Goal: Find contact information: Find contact information

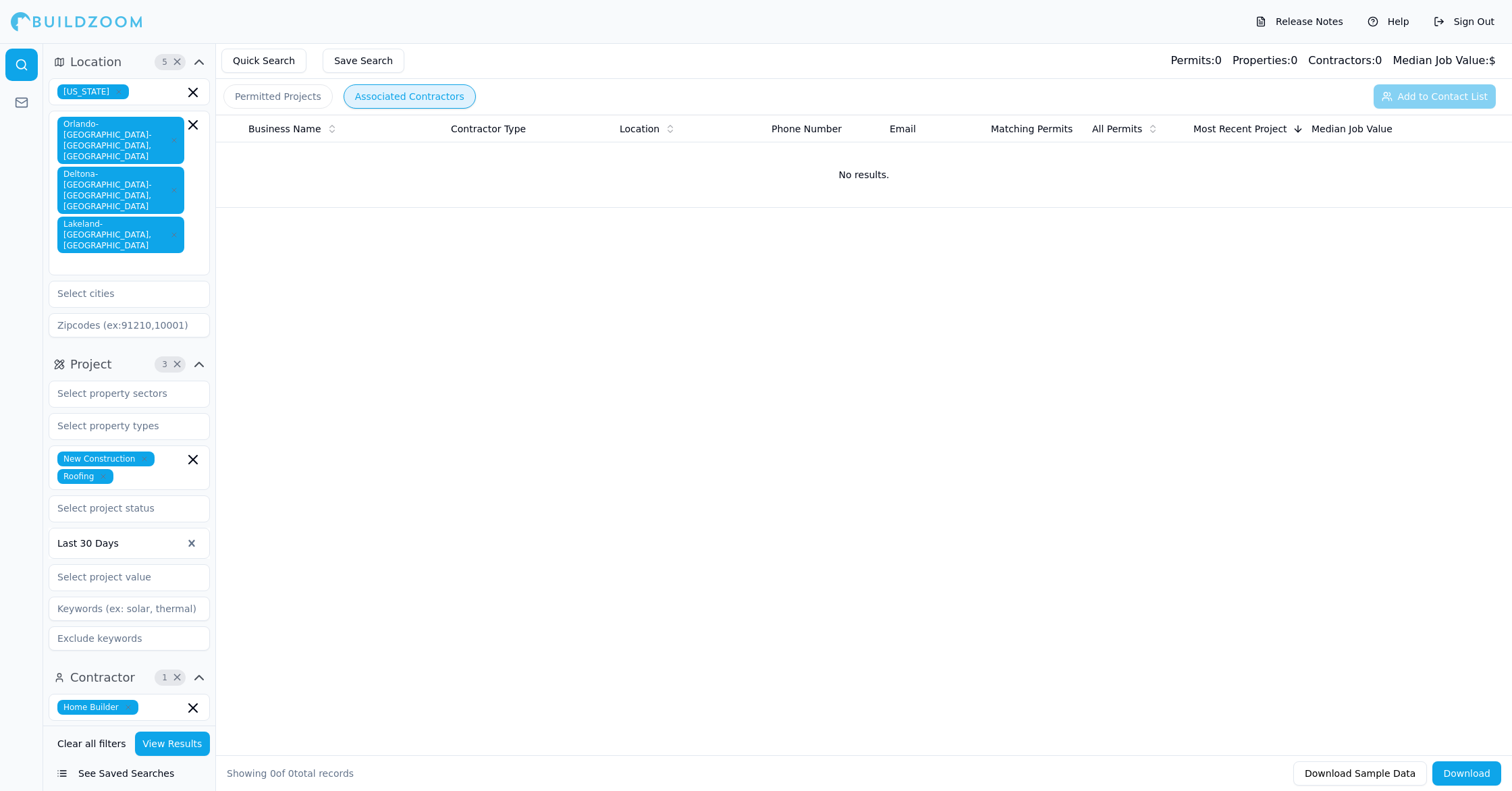
click at [144, 455] on icon "button" at bounding box center [144, 458] width 8 height 8
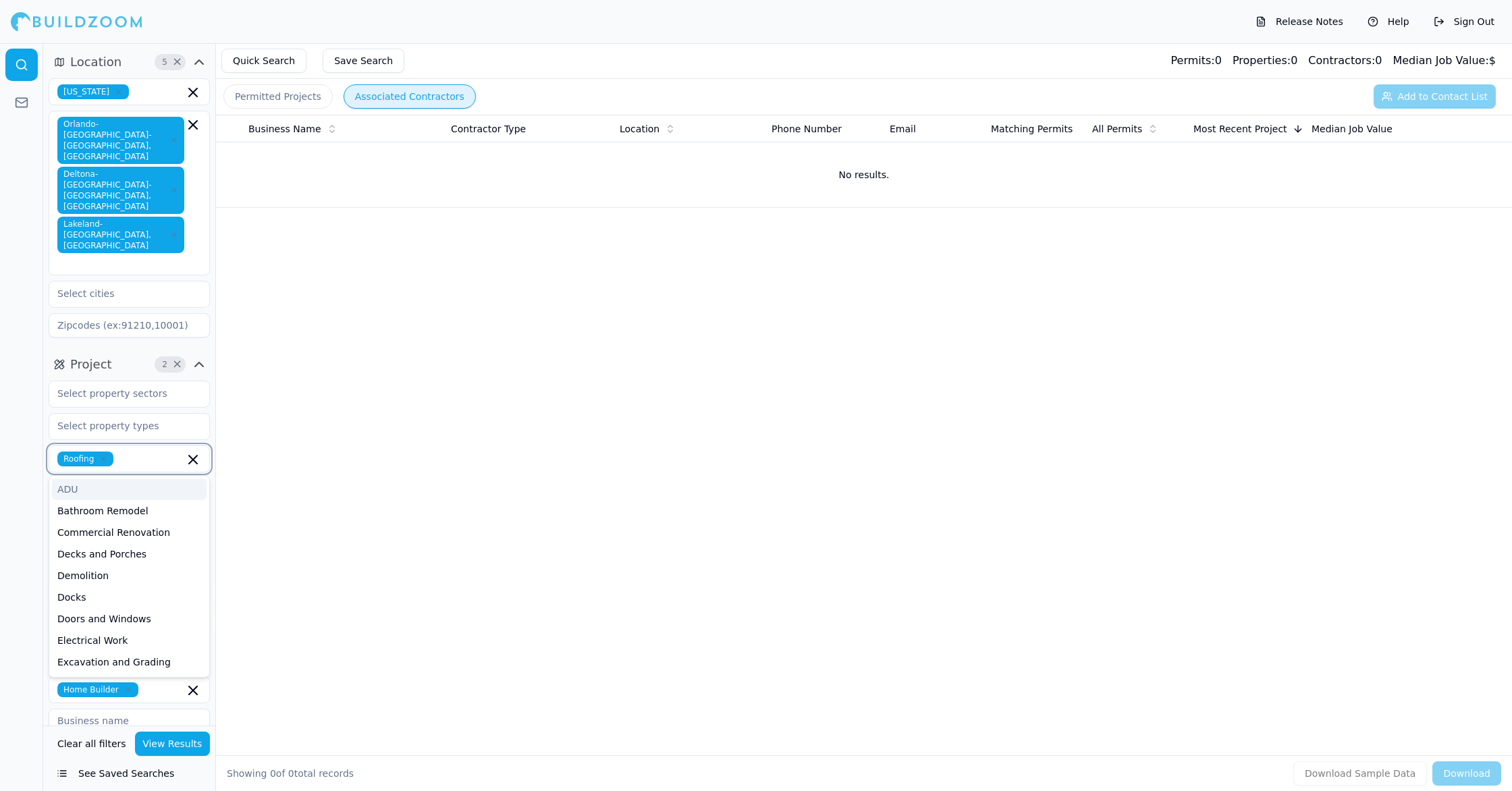
click at [174, 136] on icon "button" at bounding box center [174, 139] width 8 height 8
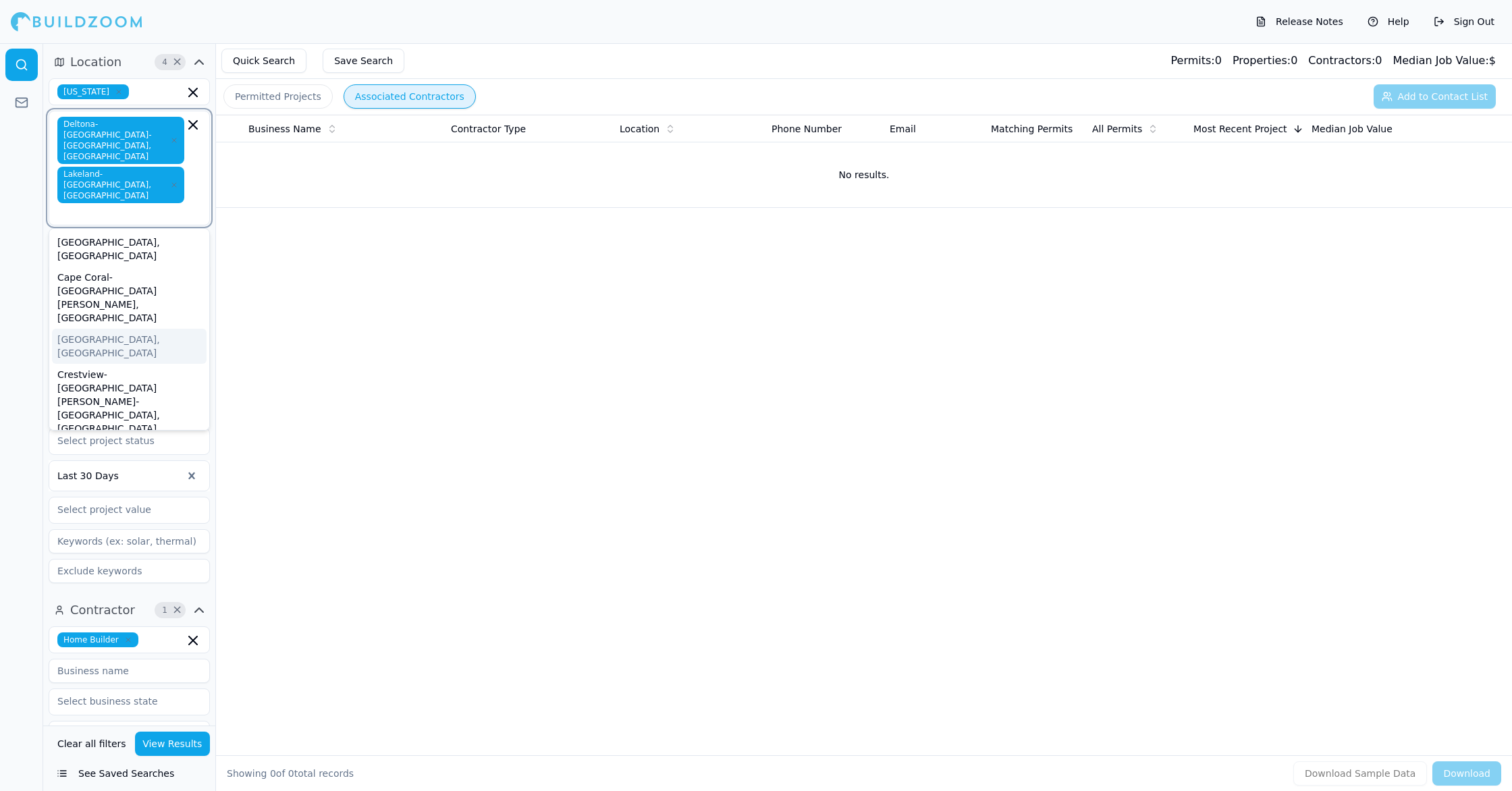
click at [174, 136] on icon "button" at bounding box center [174, 139] width 8 height 8
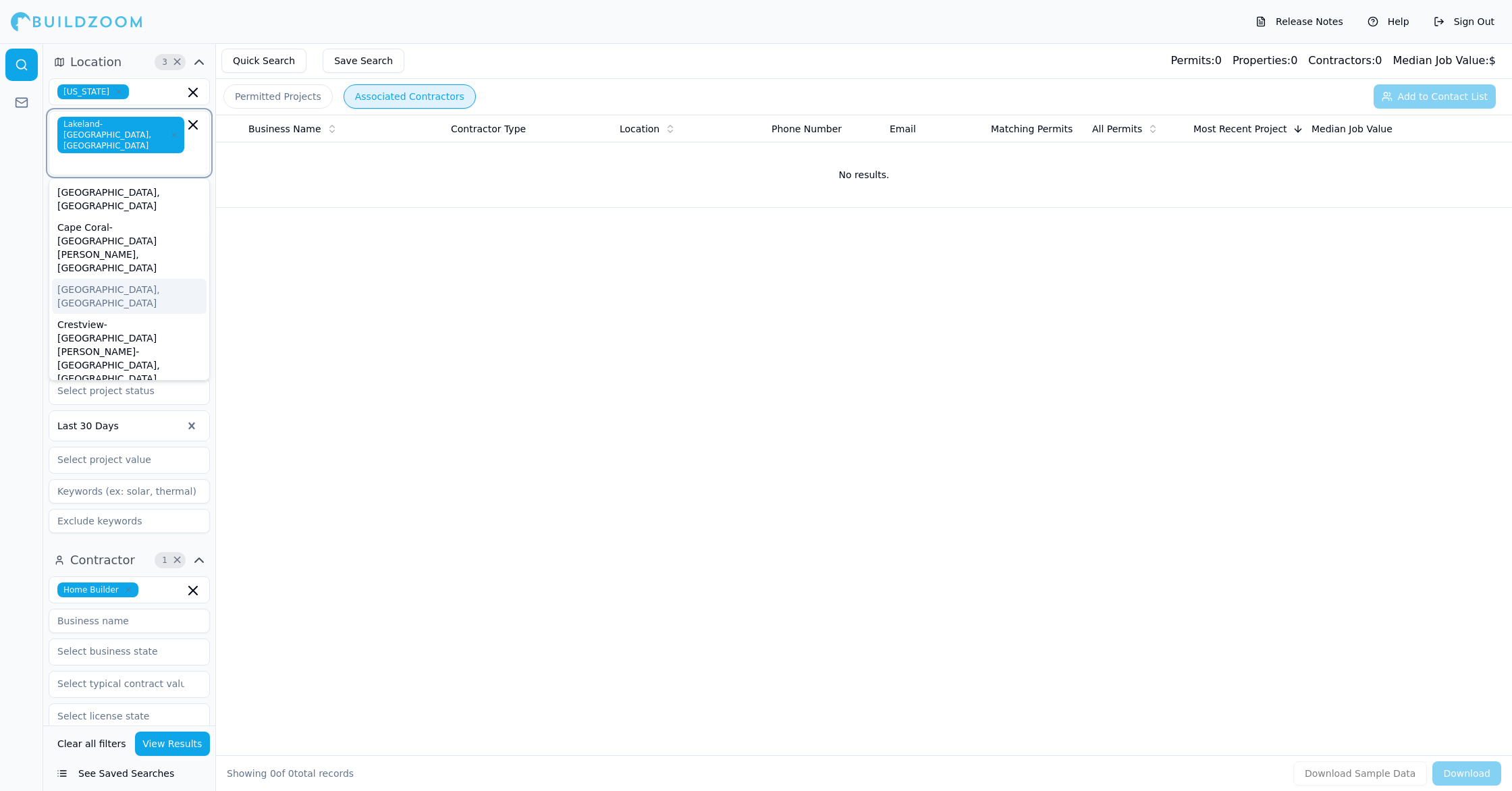
click at [174, 131] on icon "button" at bounding box center [174, 134] width 8 height 8
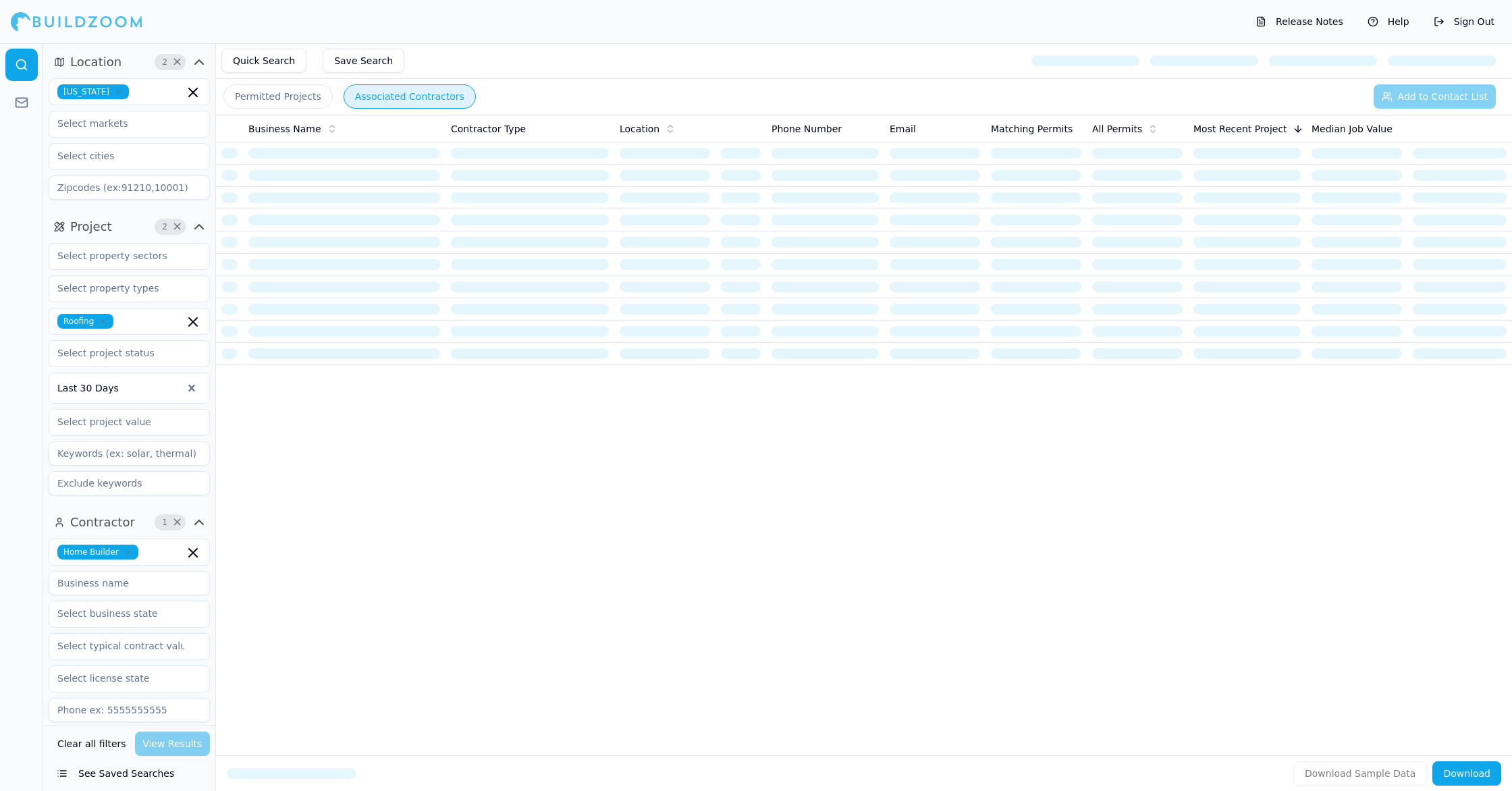
click at [171, 742] on div "Clear all filters View Results" at bounding box center [129, 744] width 162 height 24
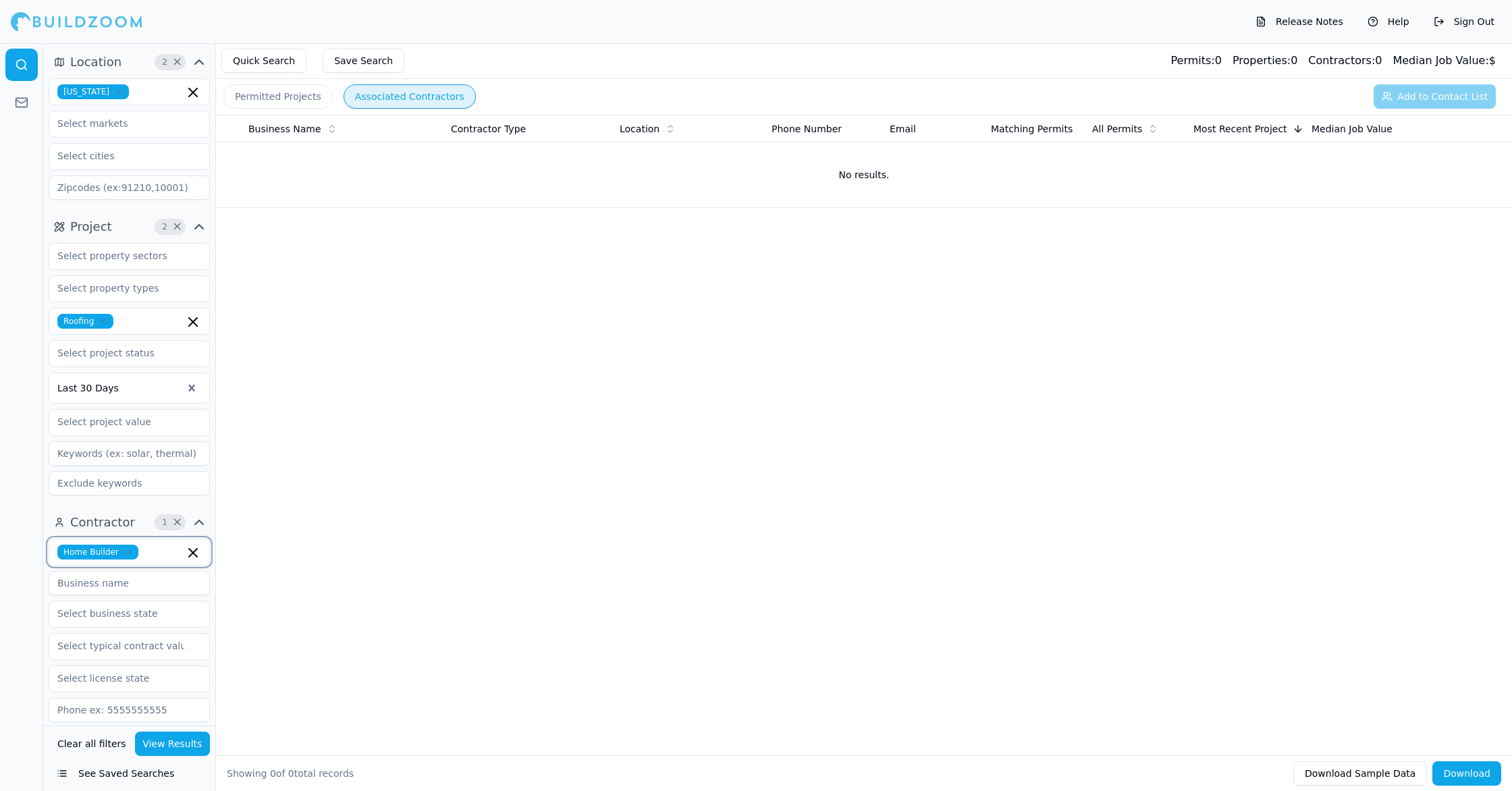
click at [193, 550] on icon "button" at bounding box center [192, 552] width 16 height 16
click at [196, 745] on button "View Results" at bounding box center [173, 744] width 75 height 24
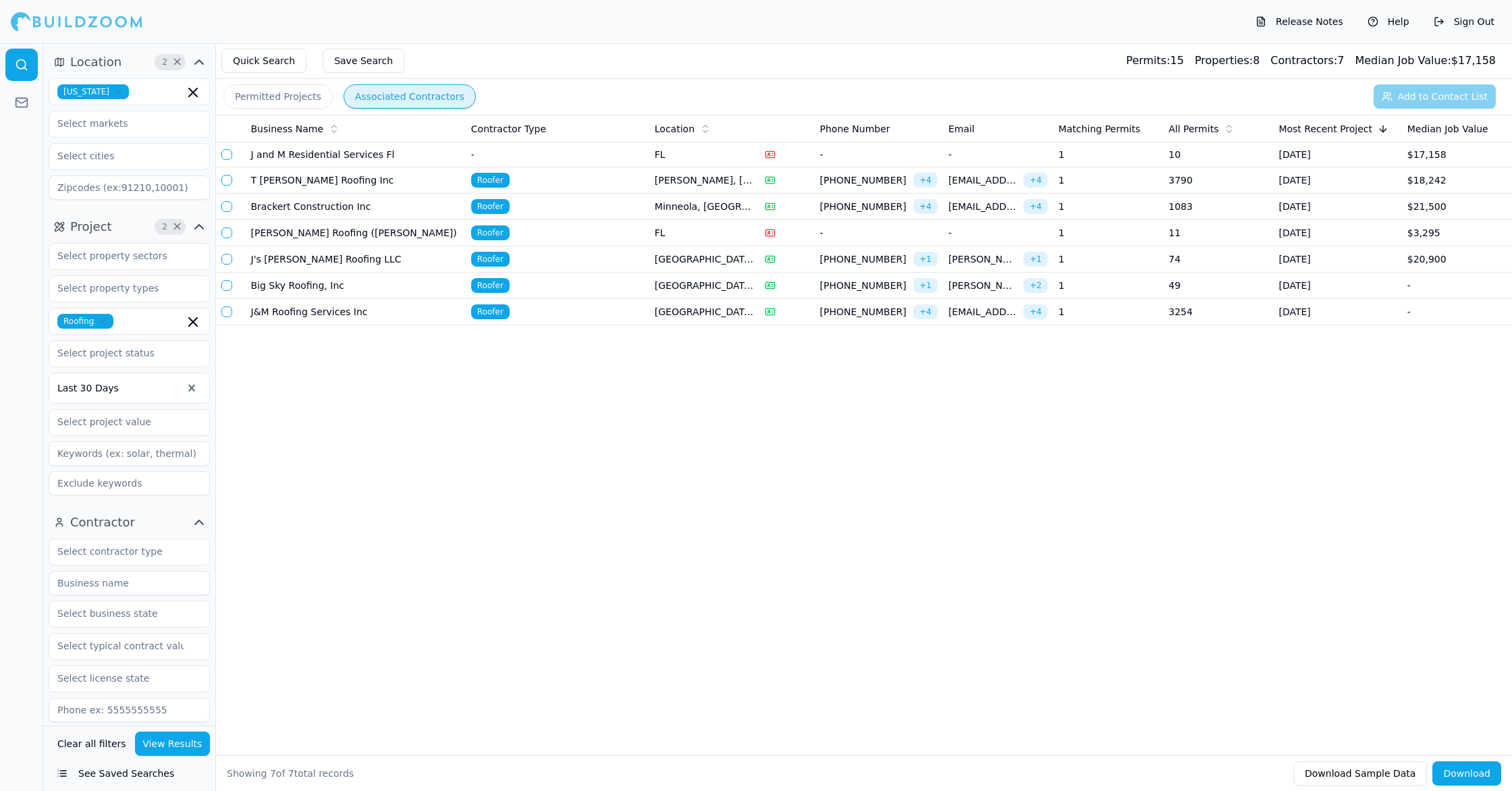
click at [1119, 177] on td "1" at bounding box center [1107, 180] width 110 height 27
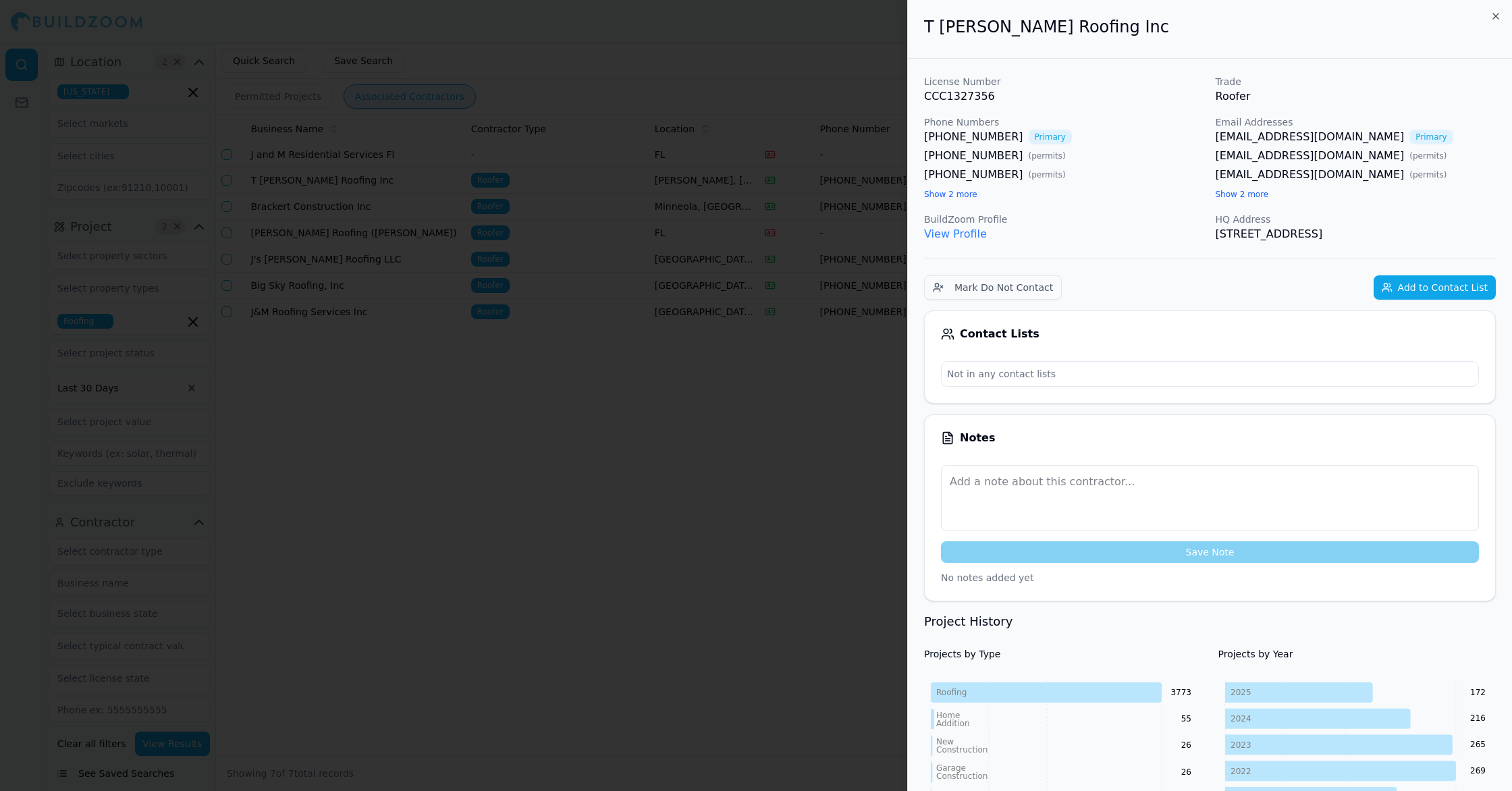
click at [972, 230] on link "View Profile" at bounding box center [954, 233] width 62 height 13
click at [677, 492] on div at bounding box center [756, 395] width 1512 height 791
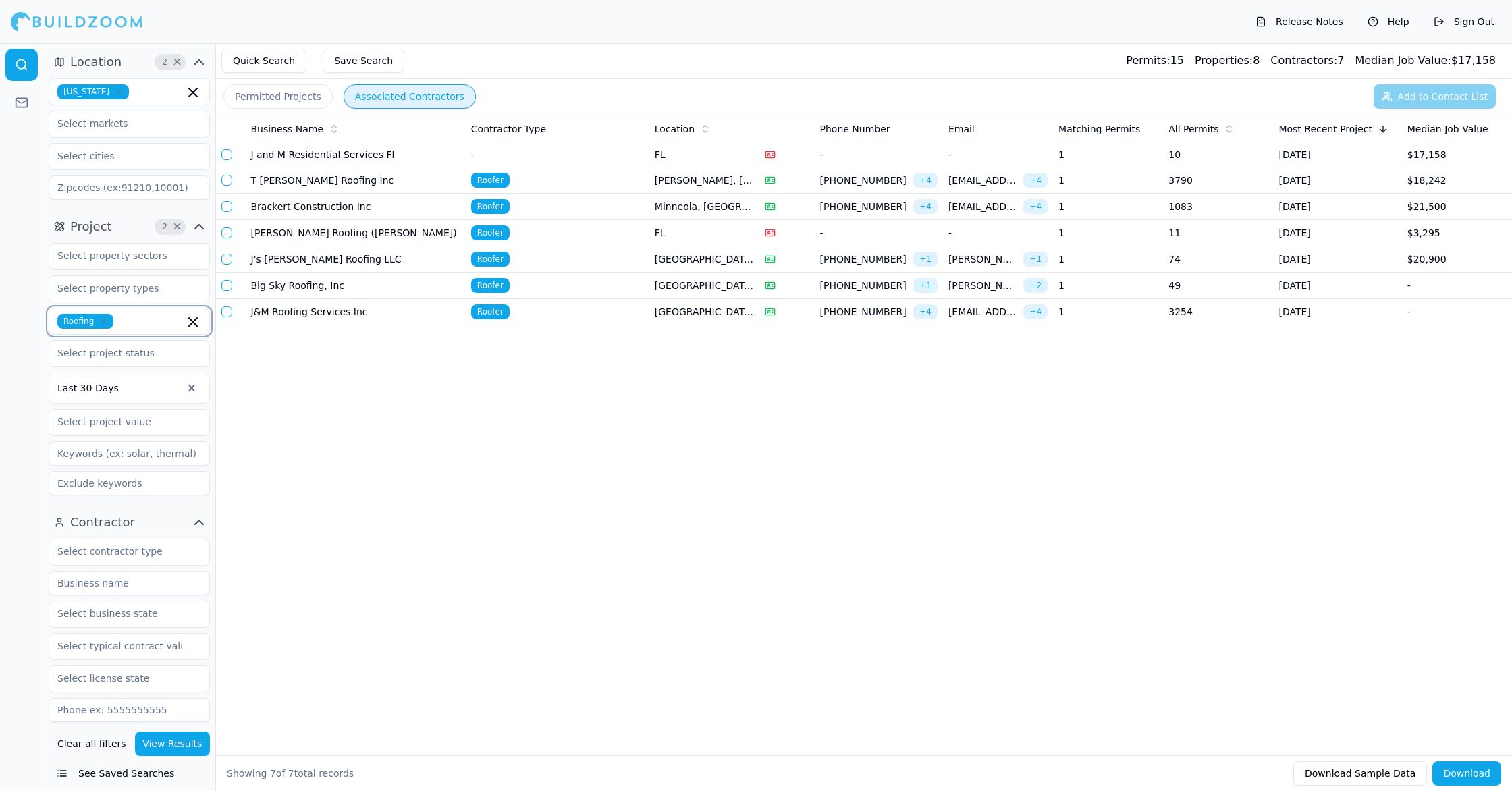
click at [191, 323] on icon "button" at bounding box center [192, 322] width 8 height 8
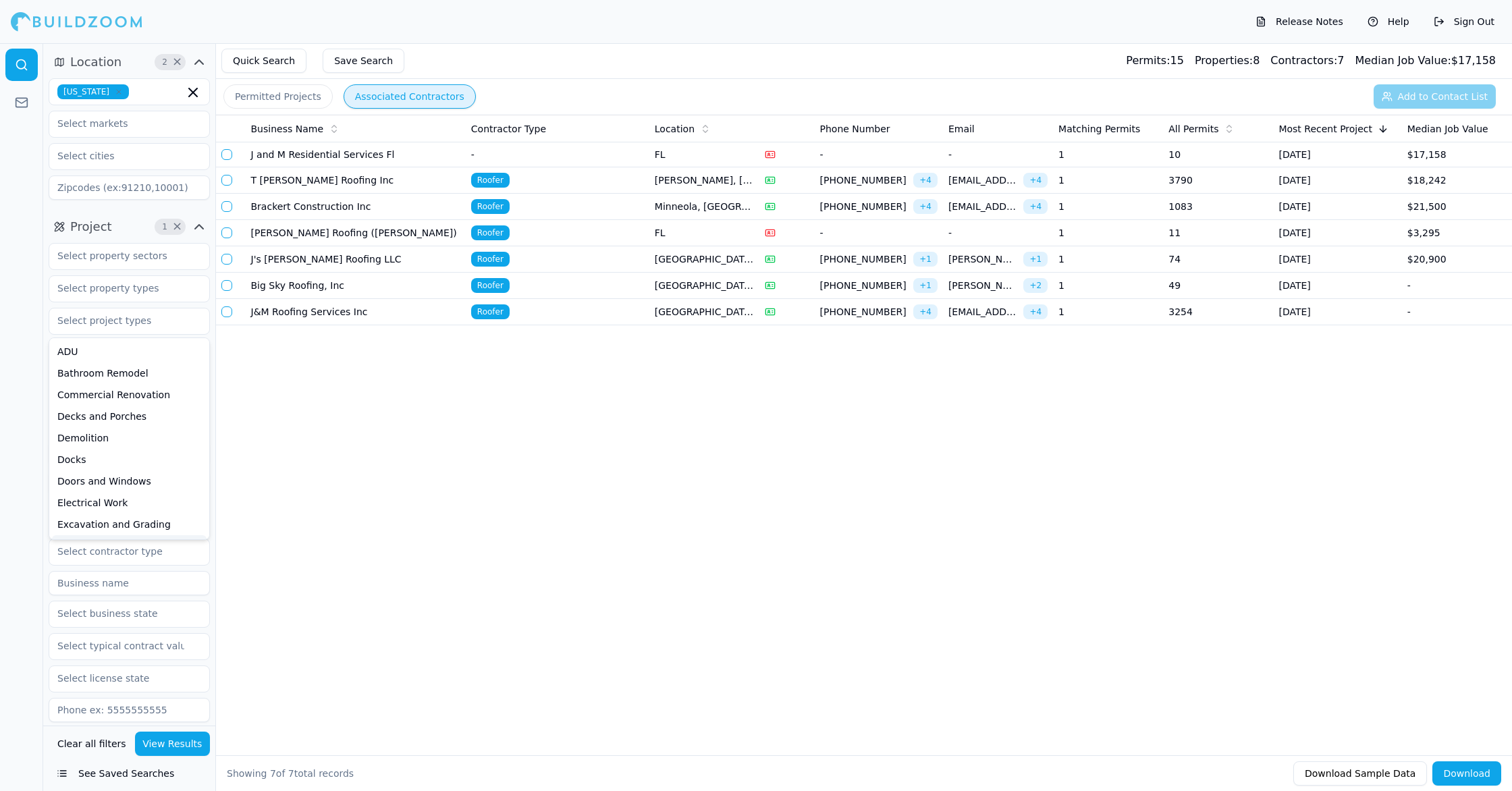
click at [192, 738] on button "View Results" at bounding box center [173, 744] width 75 height 24
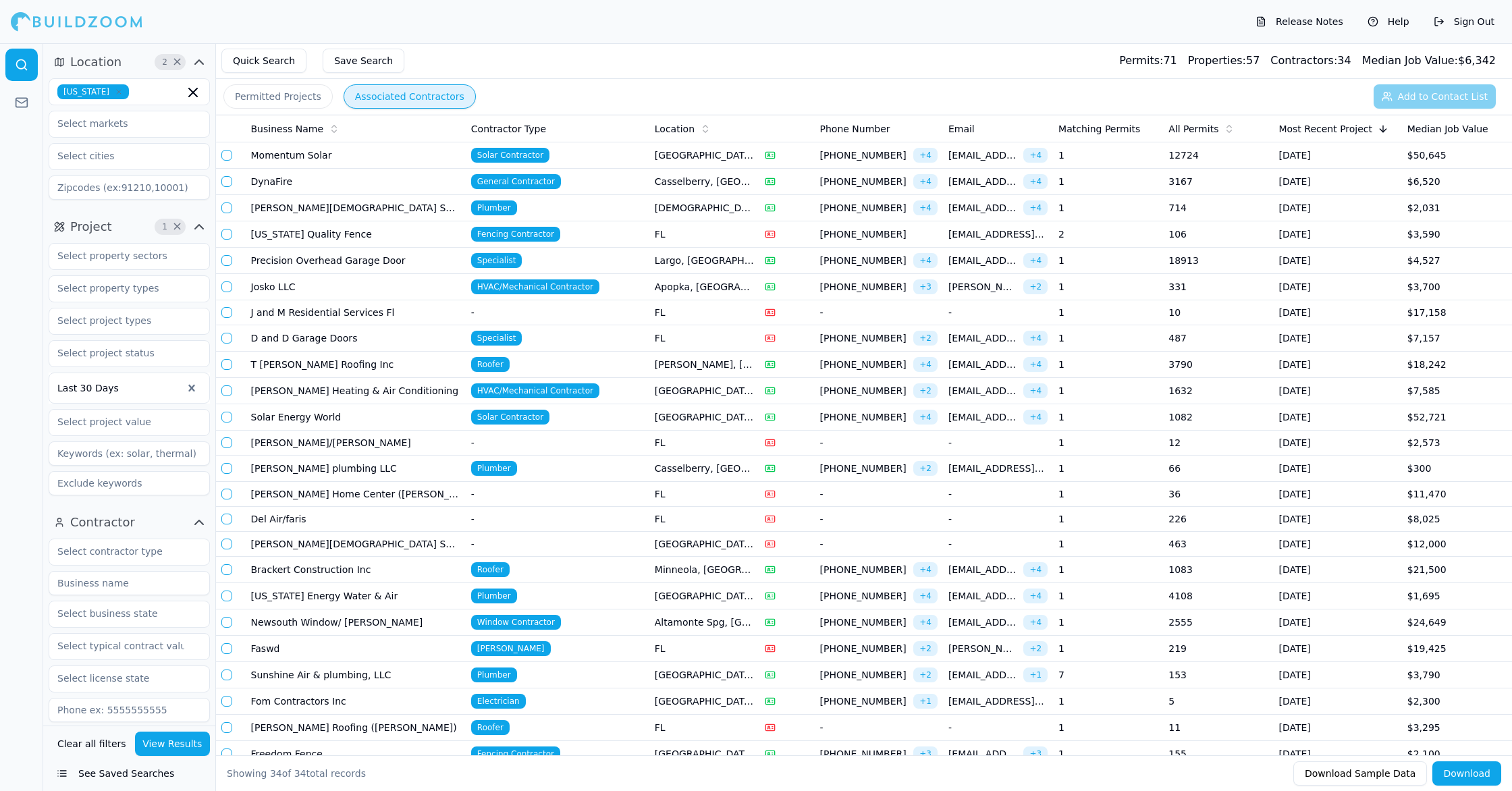
click at [1112, 156] on td "1" at bounding box center [1107, 156] width 110 height 27
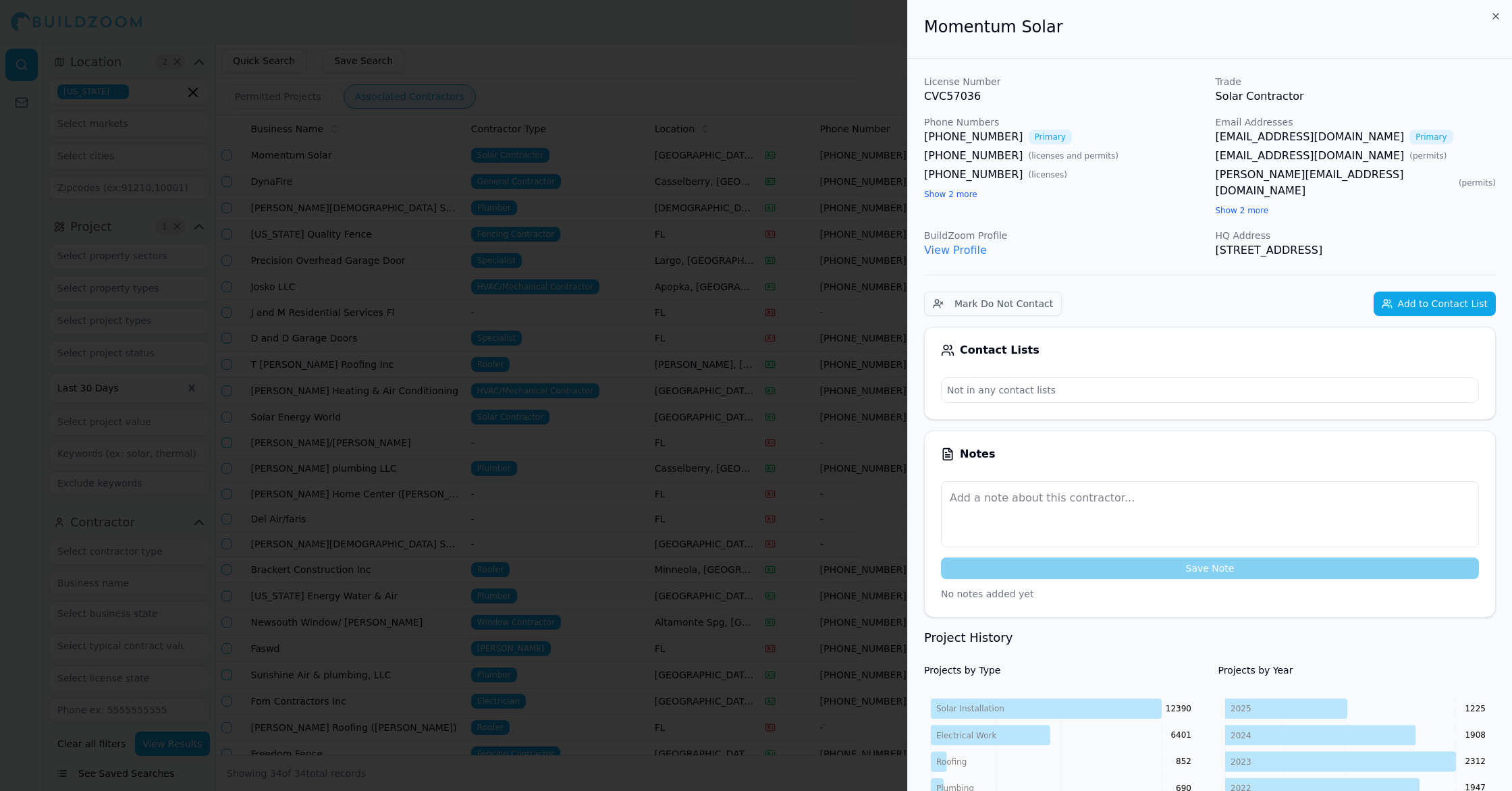
click at [966, 244] on link "View Profile" at bounding box center [954, 250] width 62 height 13
click at [1361, 133] on link "flroofpermits@momentumsolar.com" at bounding box center [1309, 137] width 189 height 16
click at [761, 227] on div at bounding box center [756, 395] width 1512 height 791
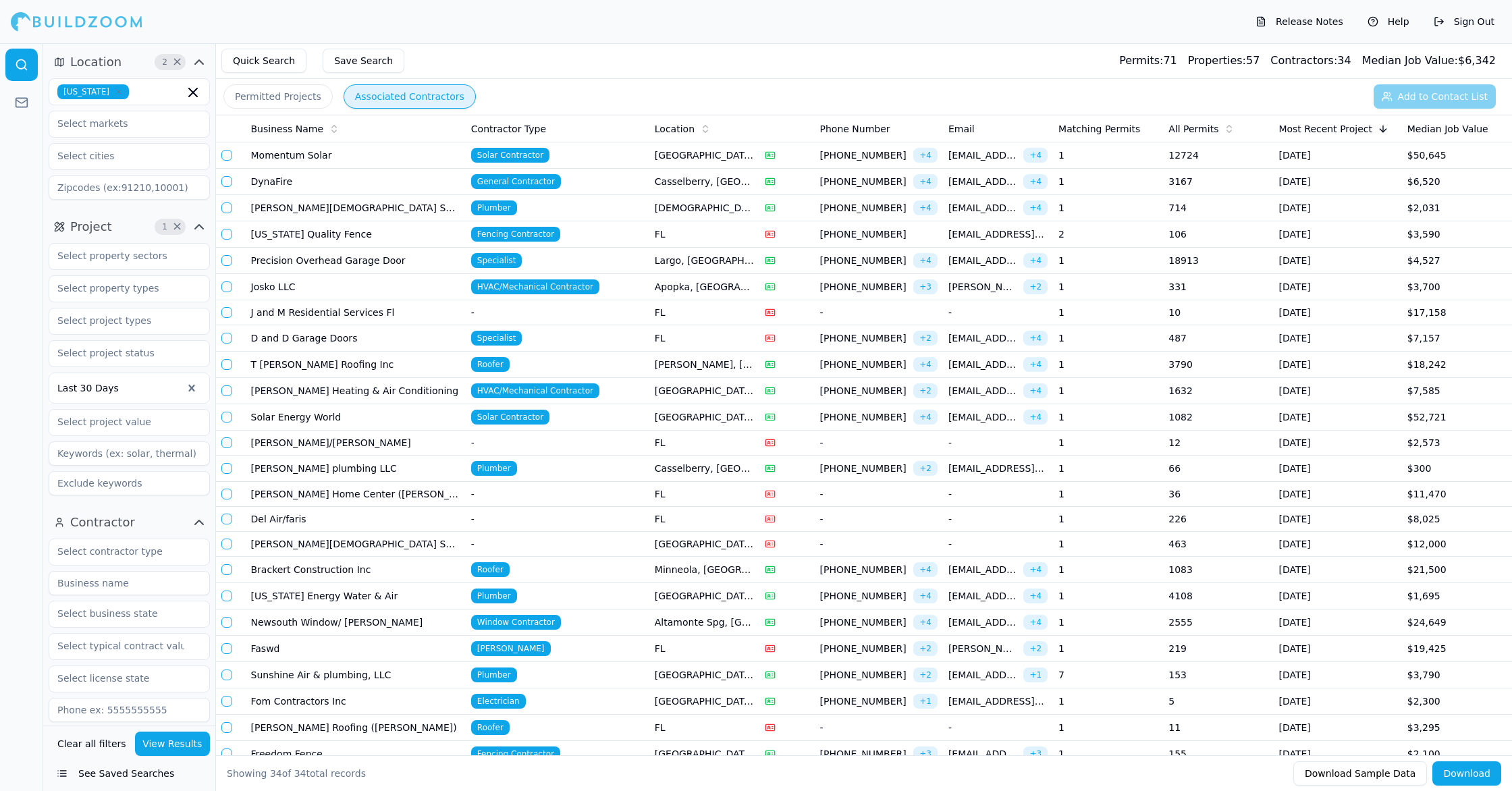
click at [1102, 254] on td "1" at bounding box center [1107, 261] width 110 height 27
